Goal: Information Seeking & Learning: Learn about a topic

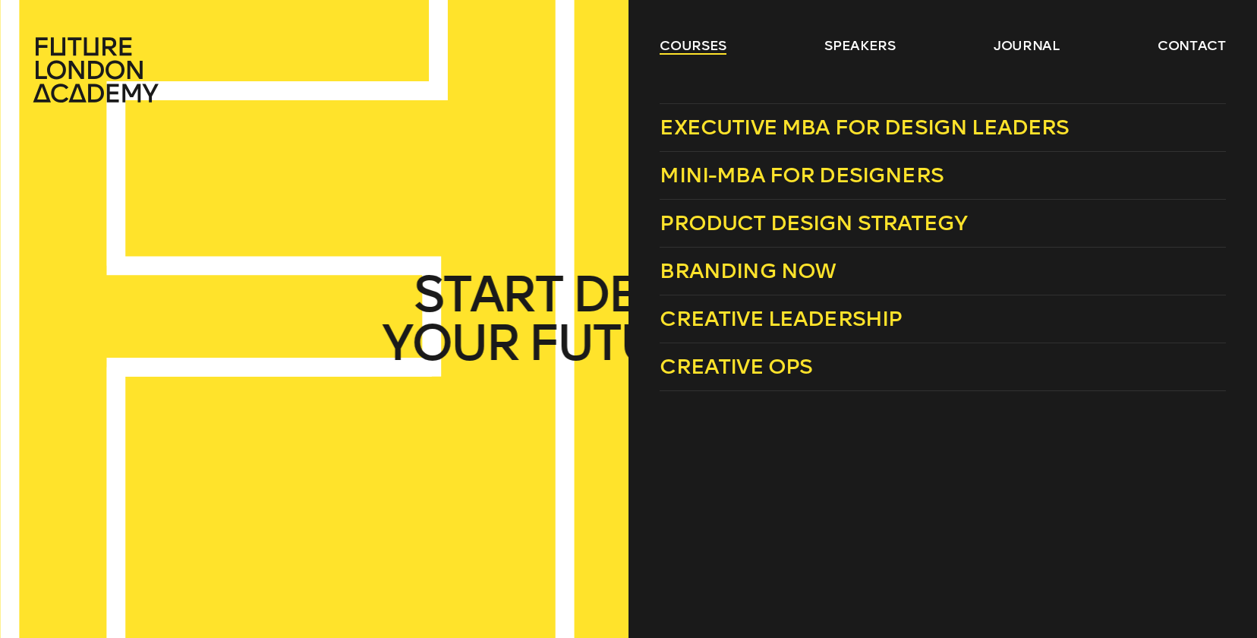
click at [683, 47] on link "courses" at bounding box center [693, 45] width 67 height 18
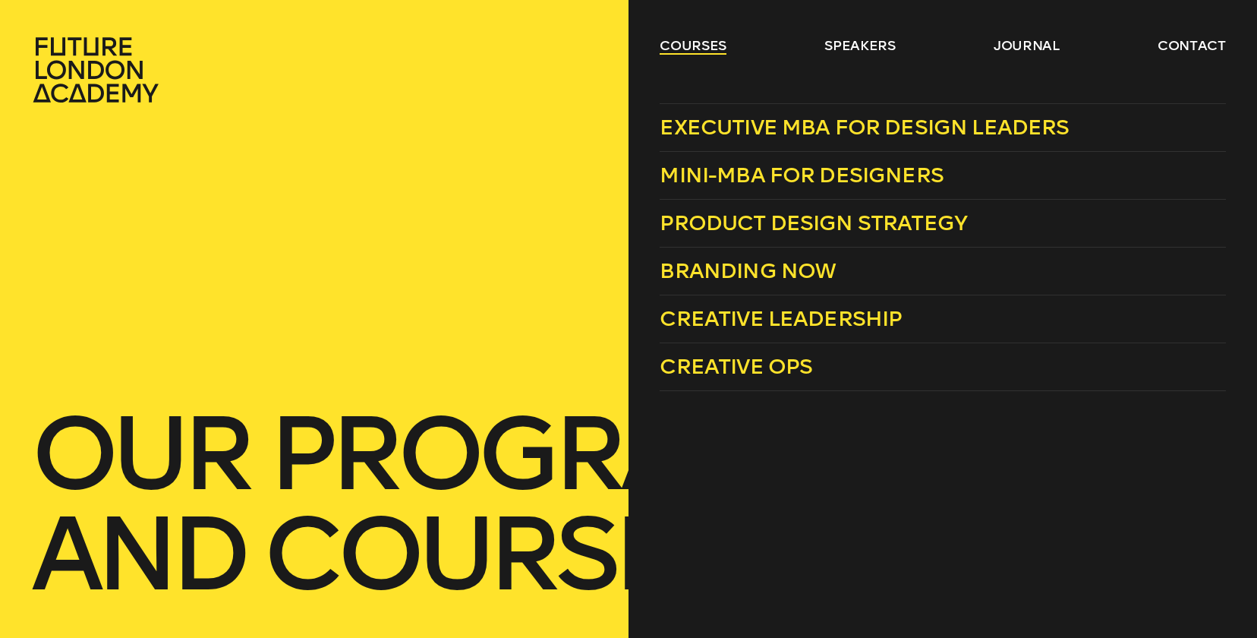
click at [702, 45] on link "courses" at bounding box center [693, 45] width 67 height 18
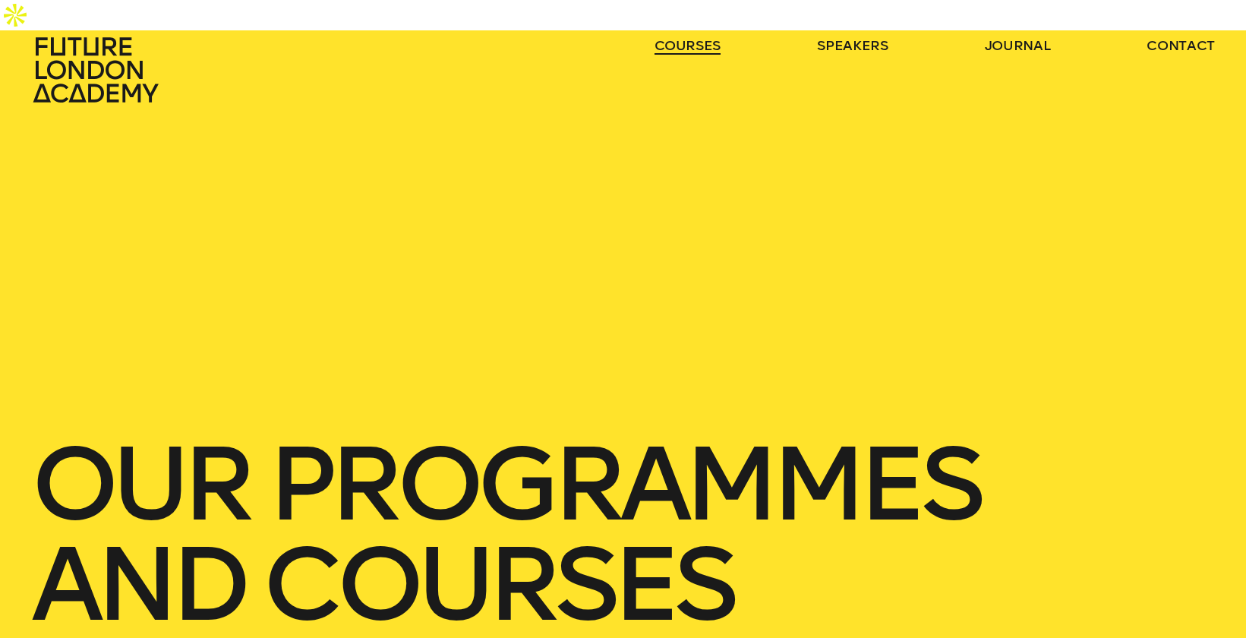
click at [702, 45] on link "courses" at bounding box center [688, 45] width 67 height 18
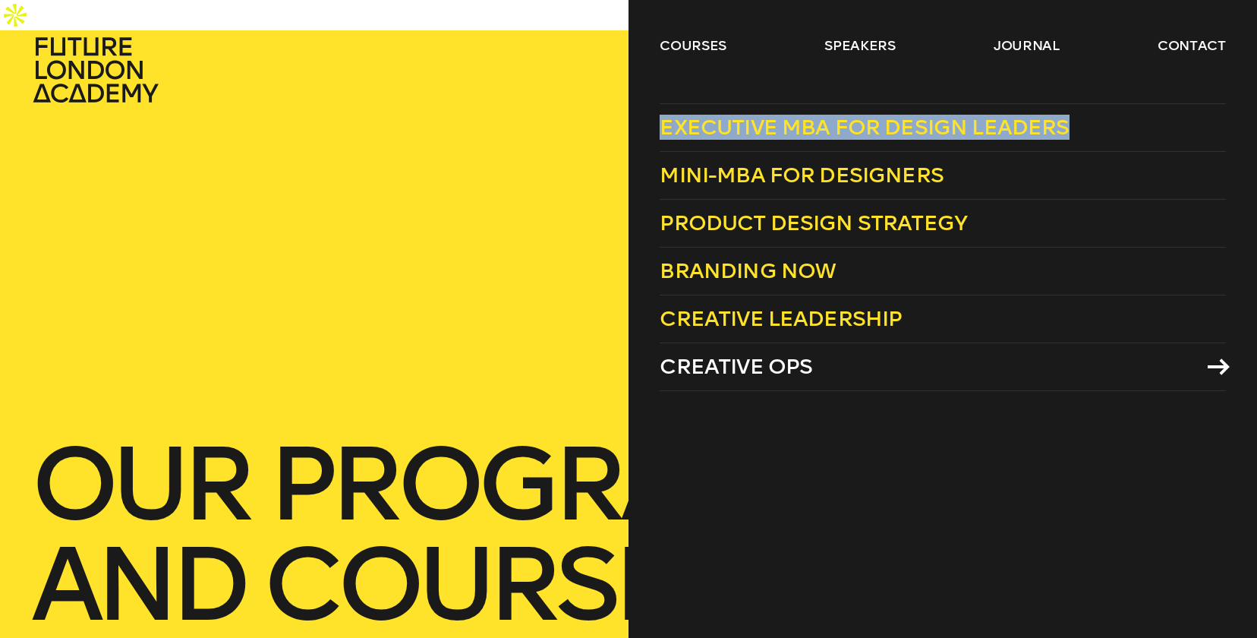
click at [766, 354] on span "Creative Ops" at bounding box center [736, 366] width 153 height 25
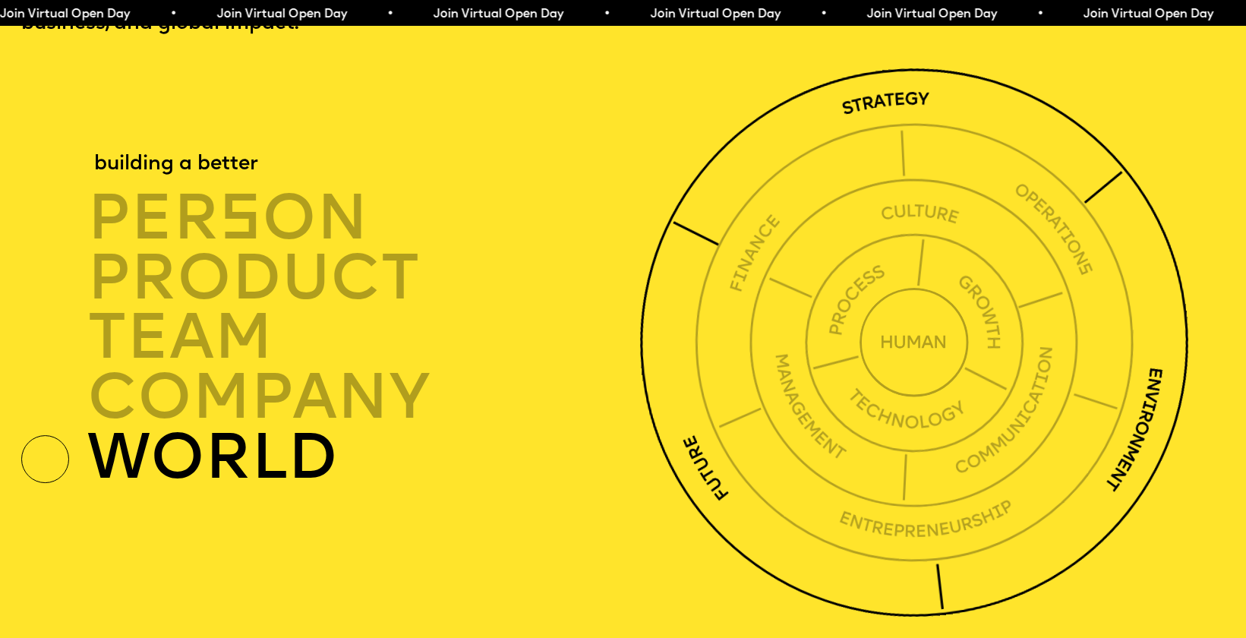
scroll to position [4508, 0]
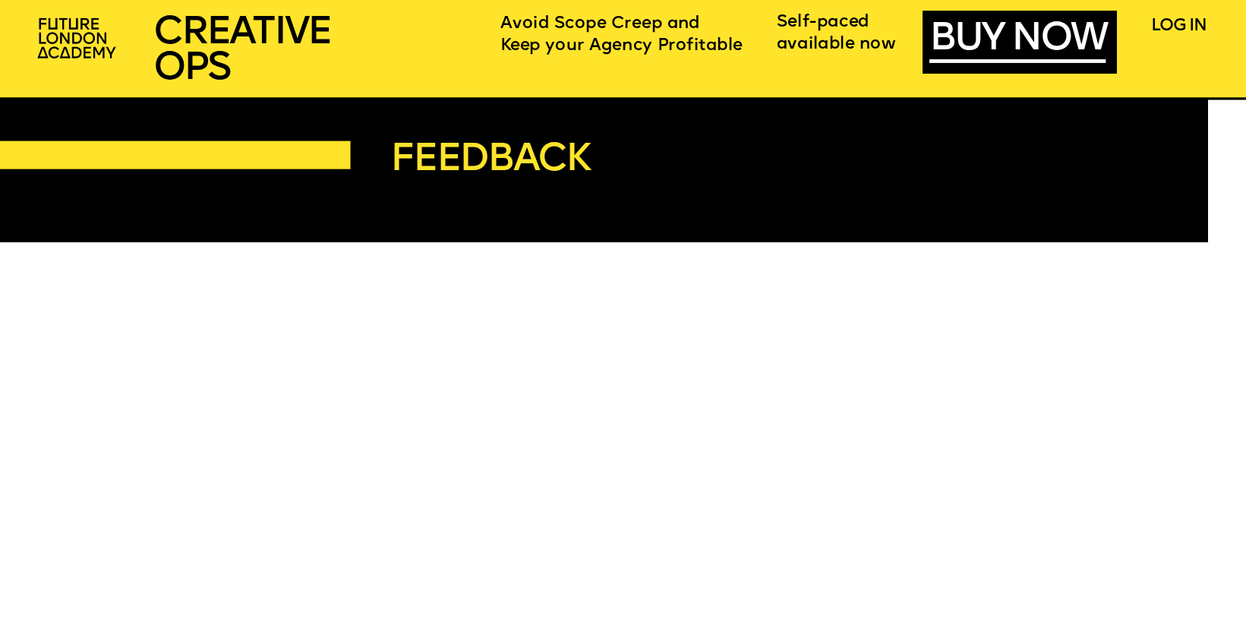
scroll to position [6888, 0]
